Goal: Complete application form

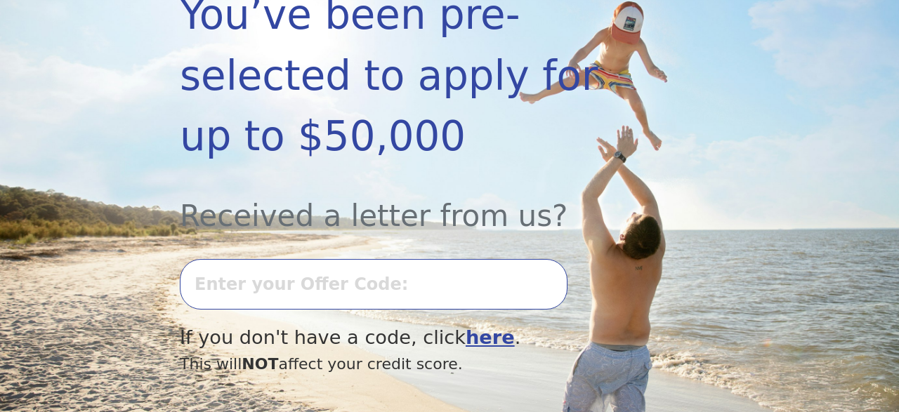
scroll to position [365, 0]
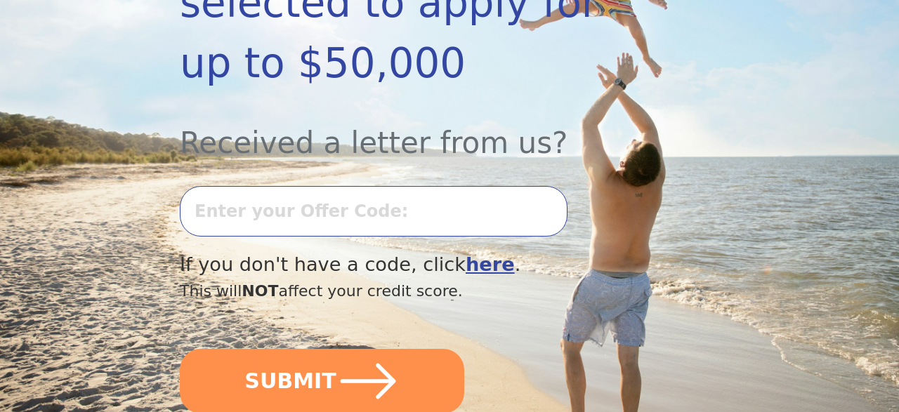
click at [342, 186] on input "text" at bounding box center [374, 211] width 388 height 51
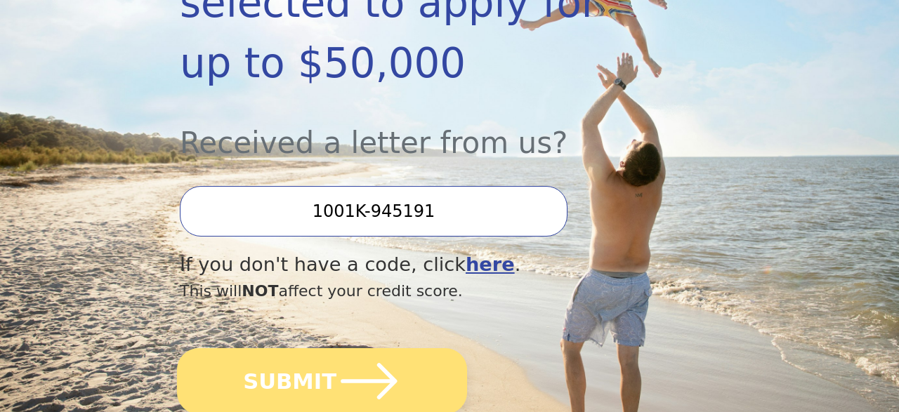
type input "1001K-945191"
click at [383, 363] on icon "submit" at bounding box center [369, 381] width 56 height 37
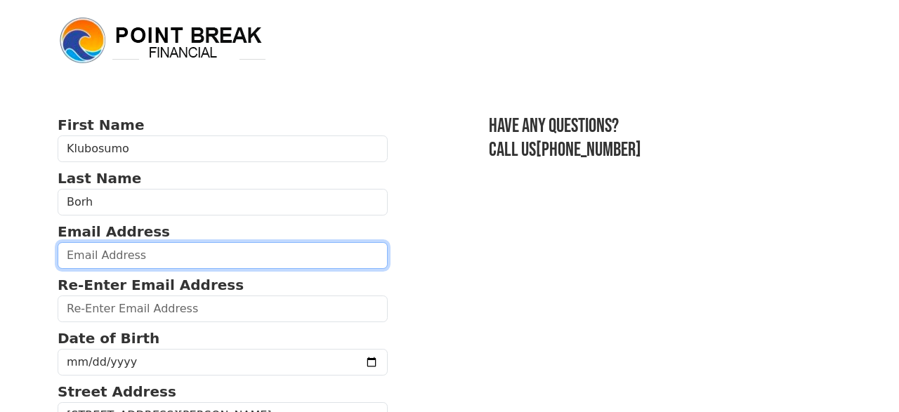
click at [150, 256] on input "email" at bounding box center [223, 255] width 330 height 27
type input "B"
drag, startPoint x: 188, startPoint y: 252, endPoint x: 66, endPoint y: 251, distance: 121.6
click at [66, 251] on input "[EMAIL_ADDRESS][DOMAIN_NAME]" at bounding box center [223, 255] width 330 height 27
type input "[EMAIL_ADDRESS][DOMAIN_NAME]"
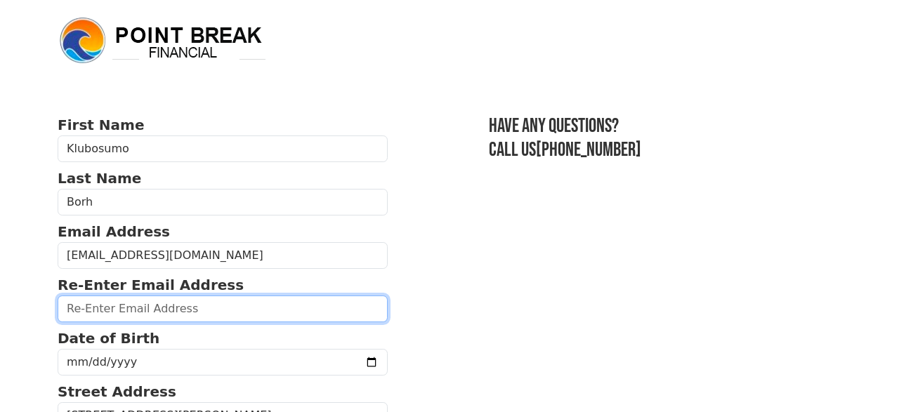
click at [129, 308] on input "email" at bounding box center [223, 309] width 330 height 27
paste input "[EMAIL_ADDRESS][DOMAIN_NAME]"
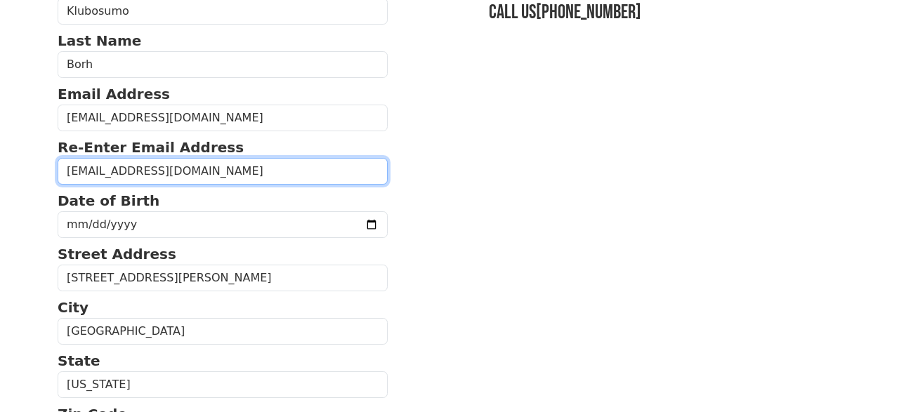
scroll to position [146, 0]
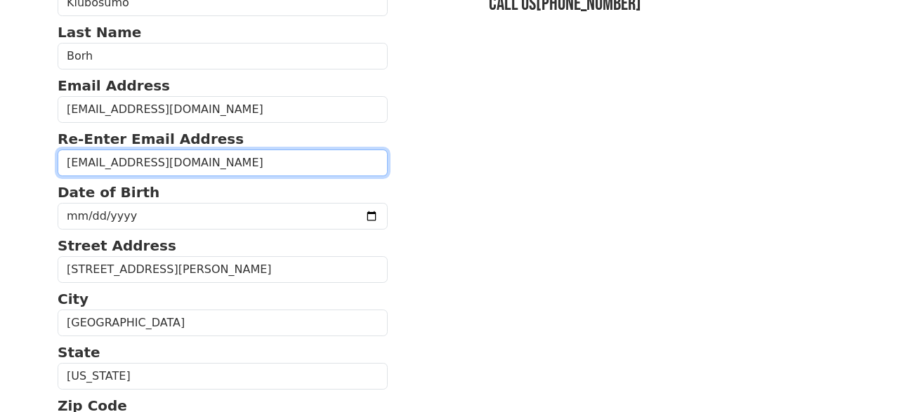
type input "[EMAIL_ADDRESS][DOMAIN_NAME]"
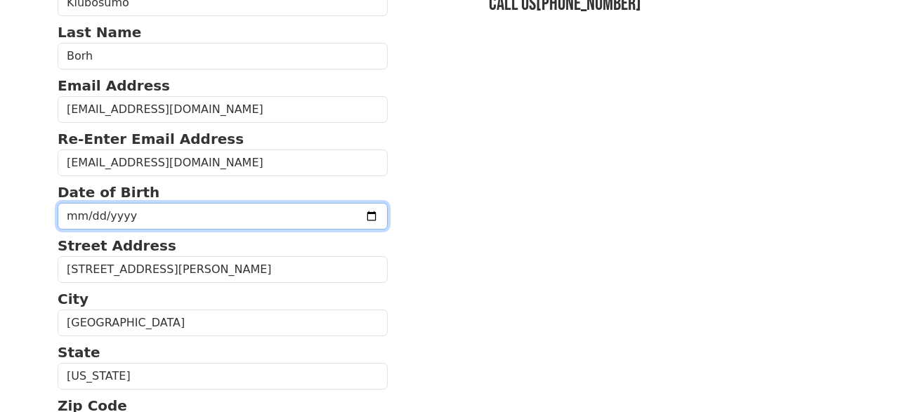
click at [124, 217] on input "date" at bounding box center [223, 216] width 330 height 27
click at [76, 214] on input "date" at bounding box center [223, 216] width 330 height 27
type input "[DATE]"
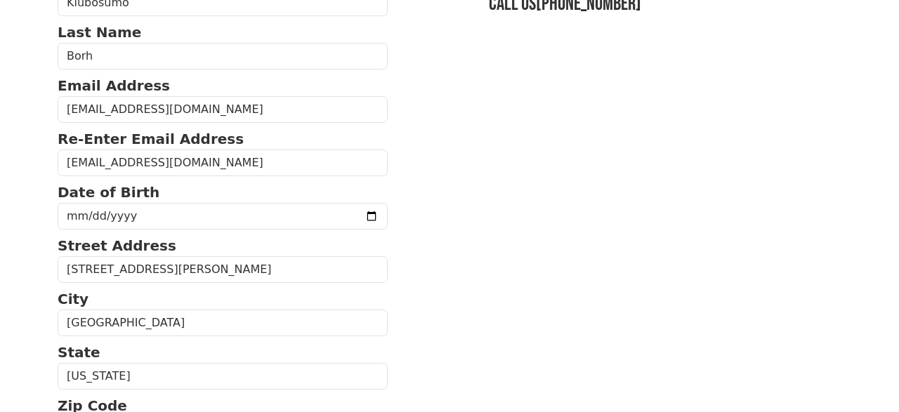
click at [116, 297] on p "City" at bounding box center [223, 299] width 330 height 21
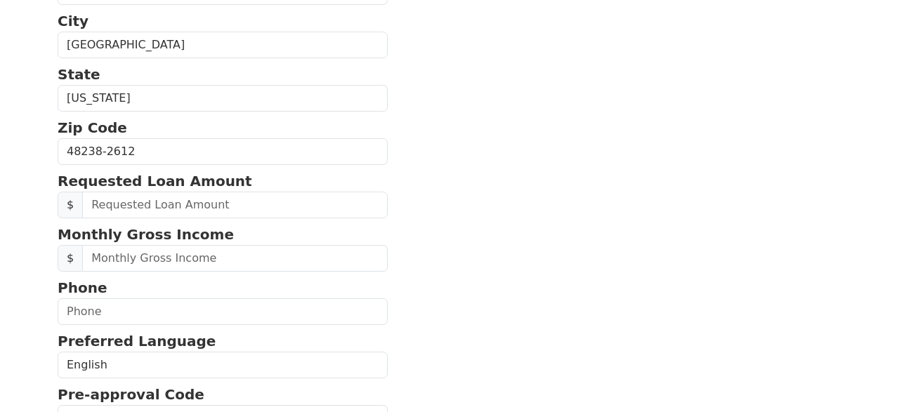
scroll to position [438, 0]
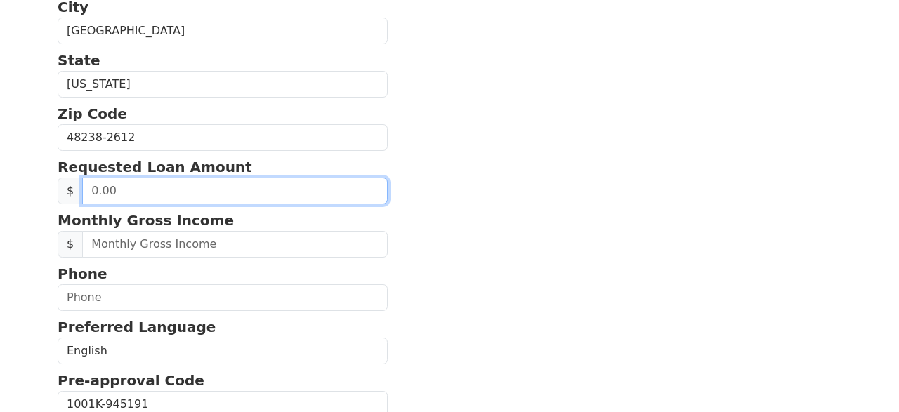
click at [204, 188] on input "text" at bounding box center [235, 191] width 306 height 27
type input "20,000.00"
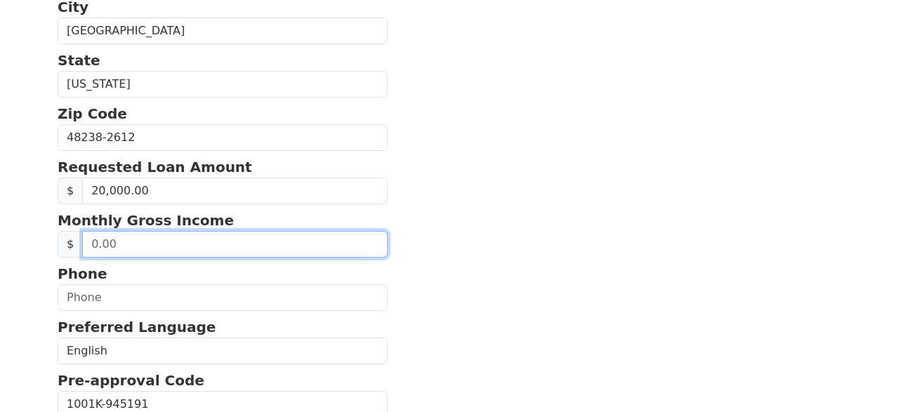
click at [155, 239] on input "text" at bounding box center [235, 244] width 306 height 27
type input "91,000.00"
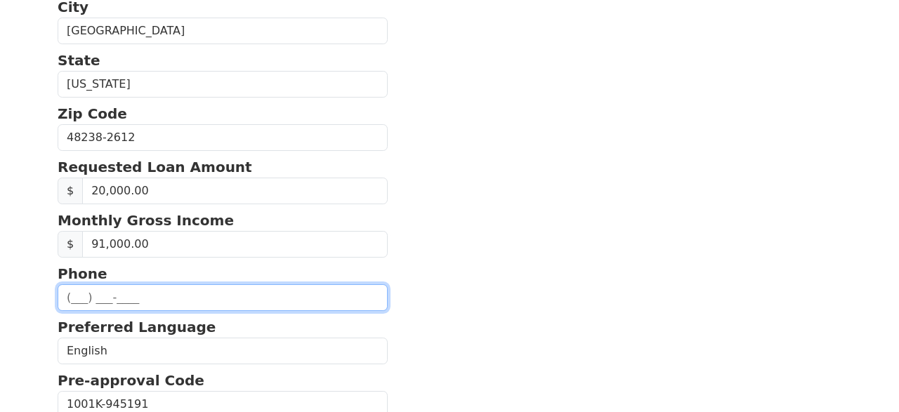
click at [133, 295] on input "text" at bounding box center [223, 298] width 330 height 27
type input "[PHONE_NUMBER]"
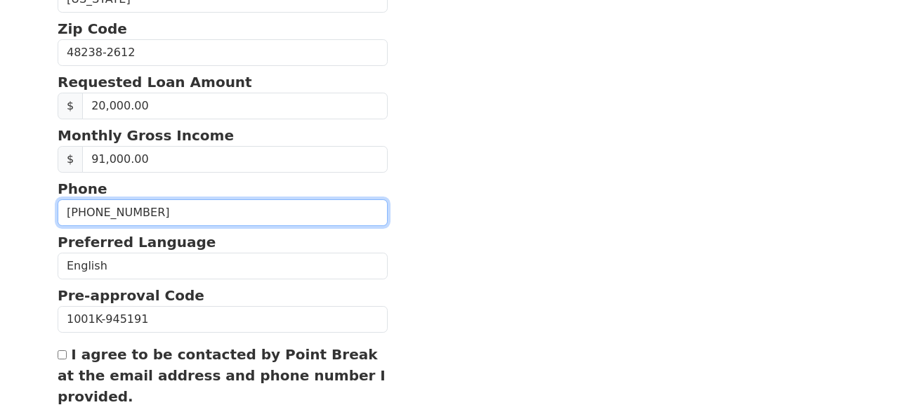
scroll to position [585, 0]
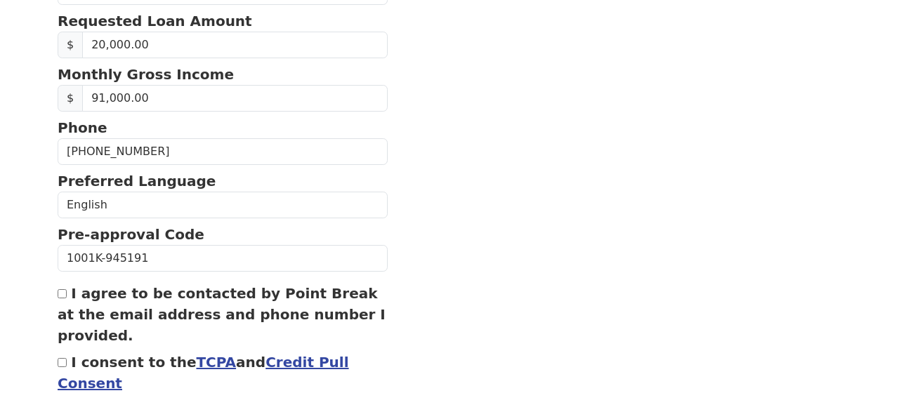
click at [63, 290] on input "I agree to be contacted by Point Break at the email address and phone number I …" at bounding box center [62, 294] width 9 height 9
checkbox input "true"
click at [63, 358] on input "I consent to the TCPA and Credit Pull Consent" at bounding box center [62, 362] width 9 height 9
checkbox input "true"
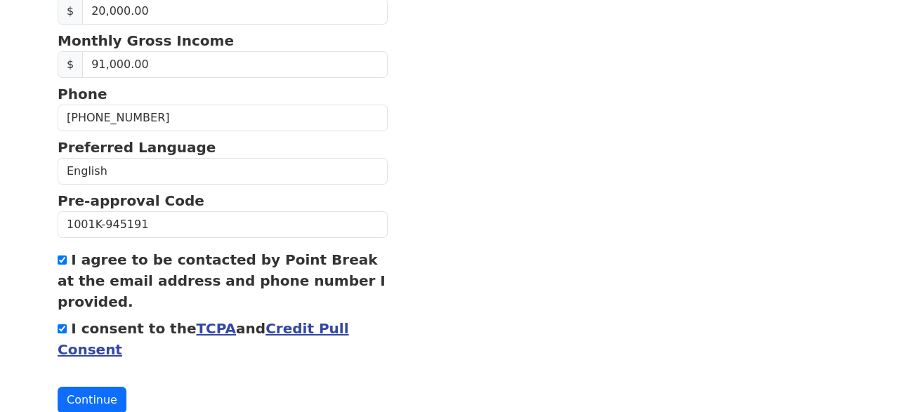
scroll to position [655, 0]
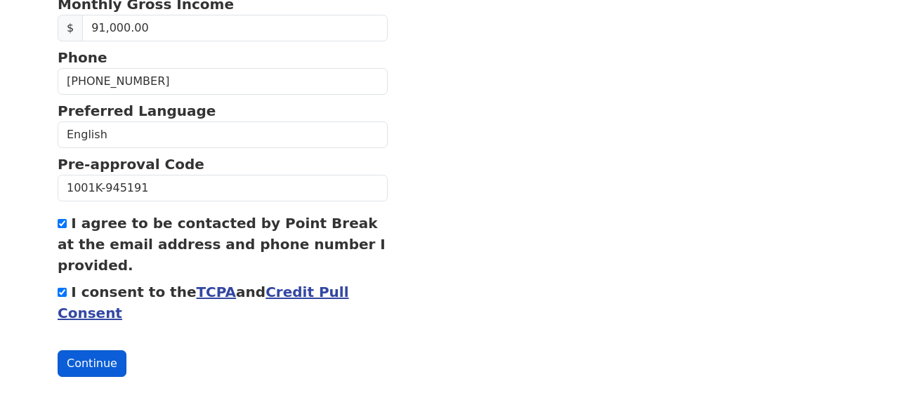
click at [93, 356] on button "Continue" at bounding box center [92, 364] width 69 height 27
